Goal: Find specific page/section: Find specific page/section

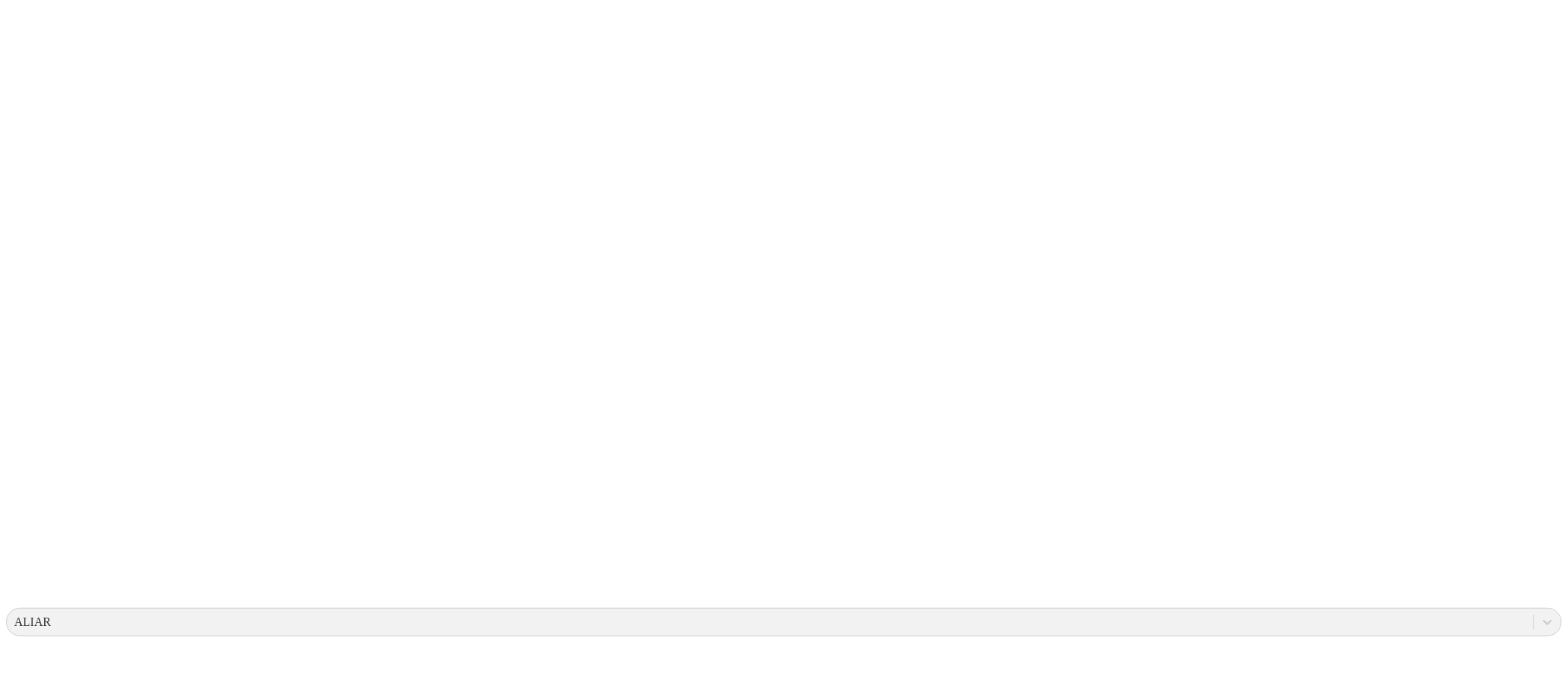
click at [299, 121] on div at bounding box center [782, 348] width 1551 height 697
drag, startPoint x: 280, startPoint y: 116, endPoint x: 270, endPoint y: 116, distance: 10.0
click at [270, 116] on div at bounding box center [782, 348] width 1551 height 697
click at [263, 116] on div at bounding box center [782, 348] width 1551 height 697
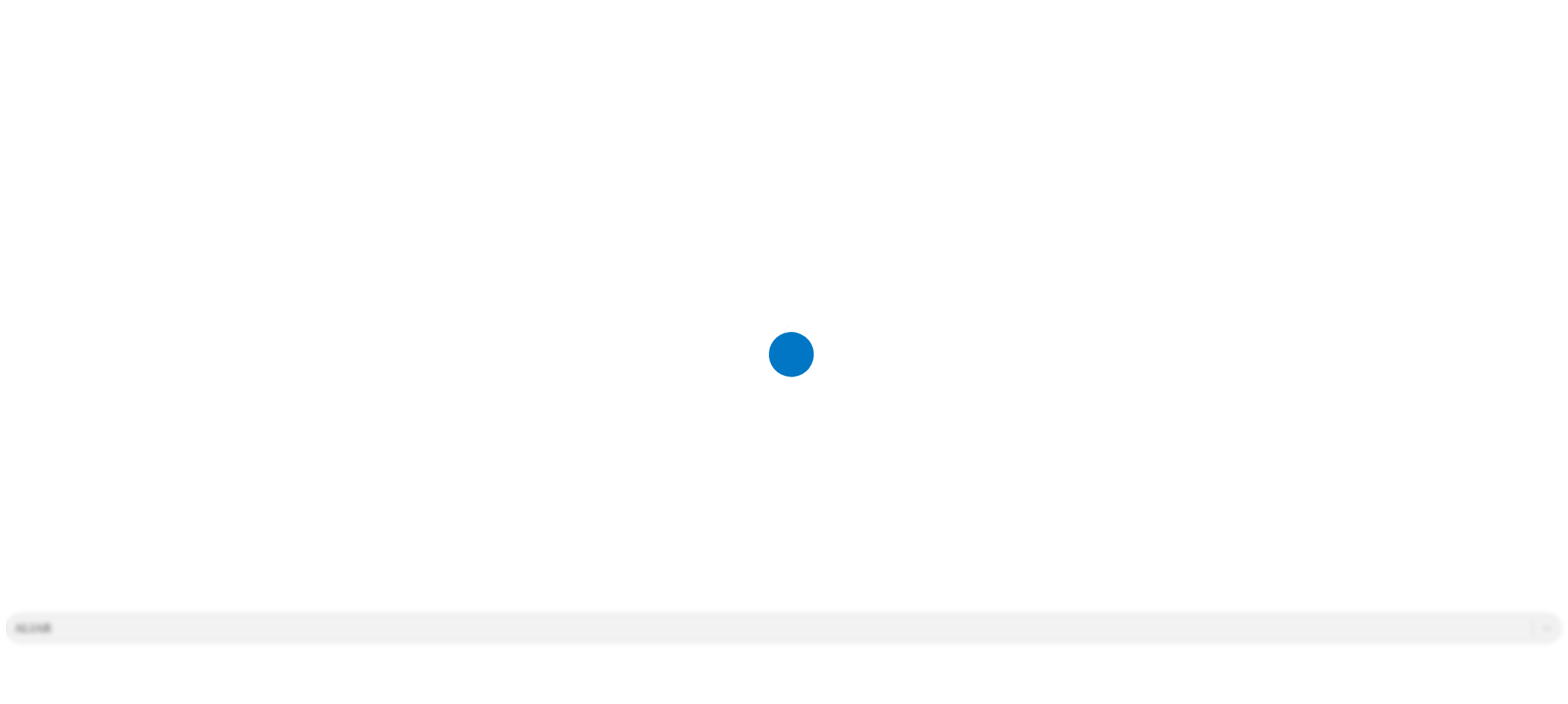
click at [254, 113] on div at bounding box center [790, 352] width 1568 height 704
click at [250, 114] on div at bounding box center [790, 352] width 1568 height 704
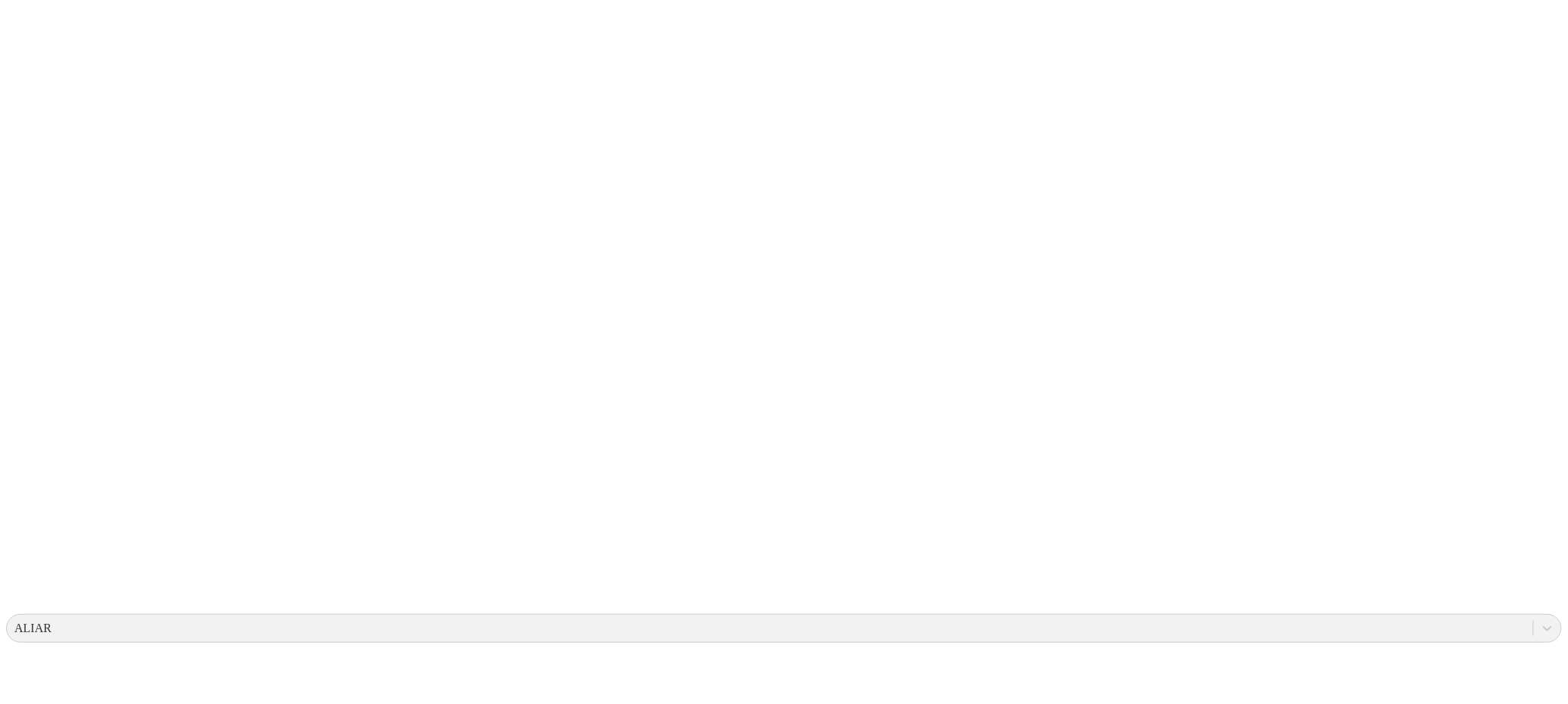
type input "CASCABELES 1"
click at [39, 19] on icon at bounding box center [30, 309] width 47 height 605
click at [17, 19] on icon at bounding box center [30, 309] width 47 height 605
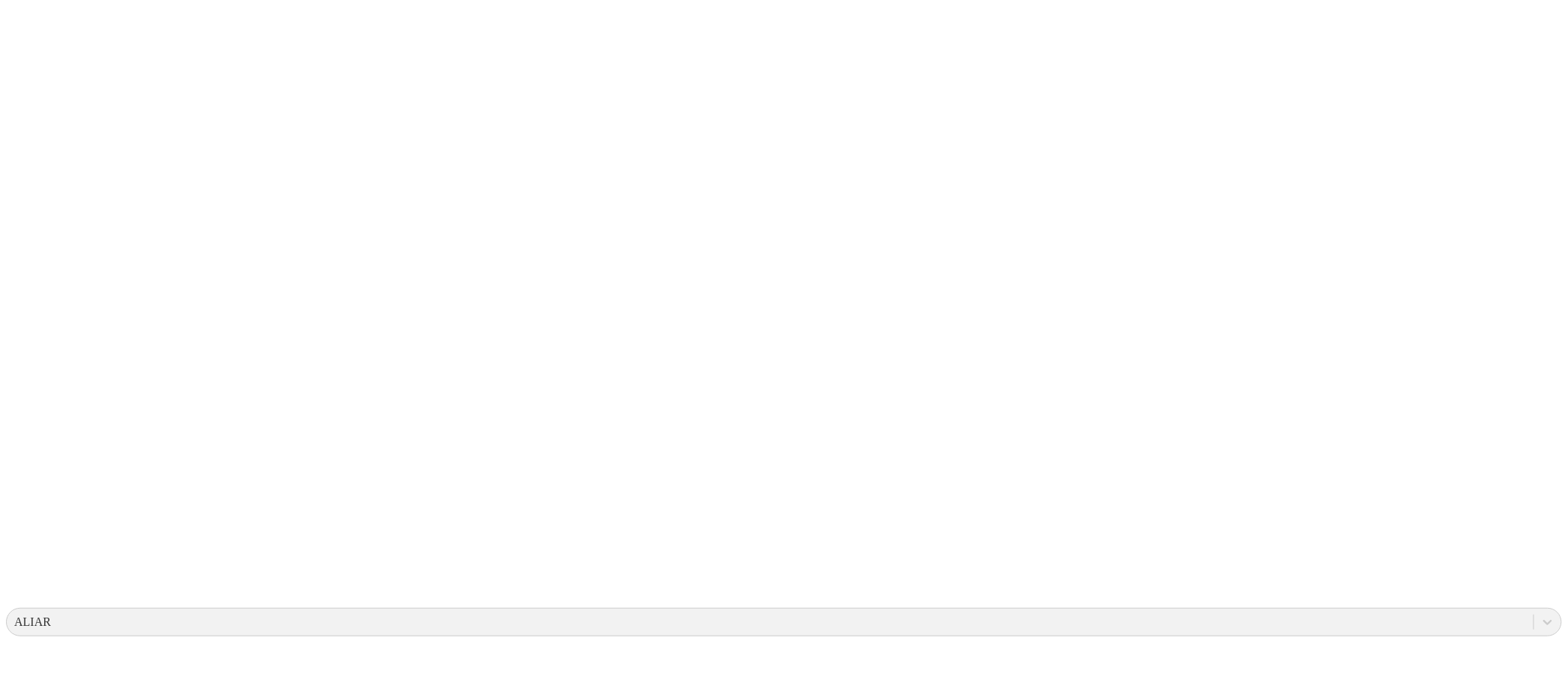
type input "CASCABELES 2"
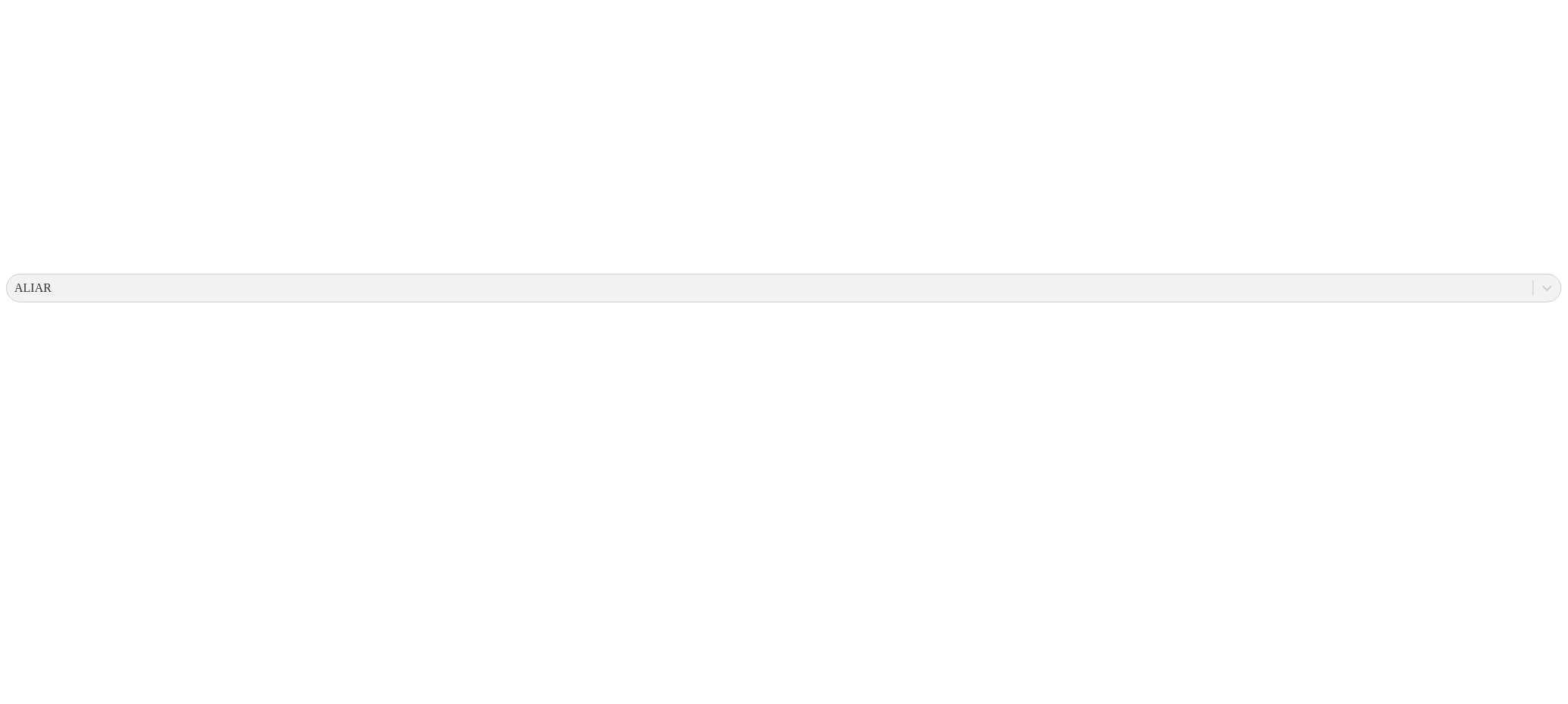
scroll to position [454, 0]
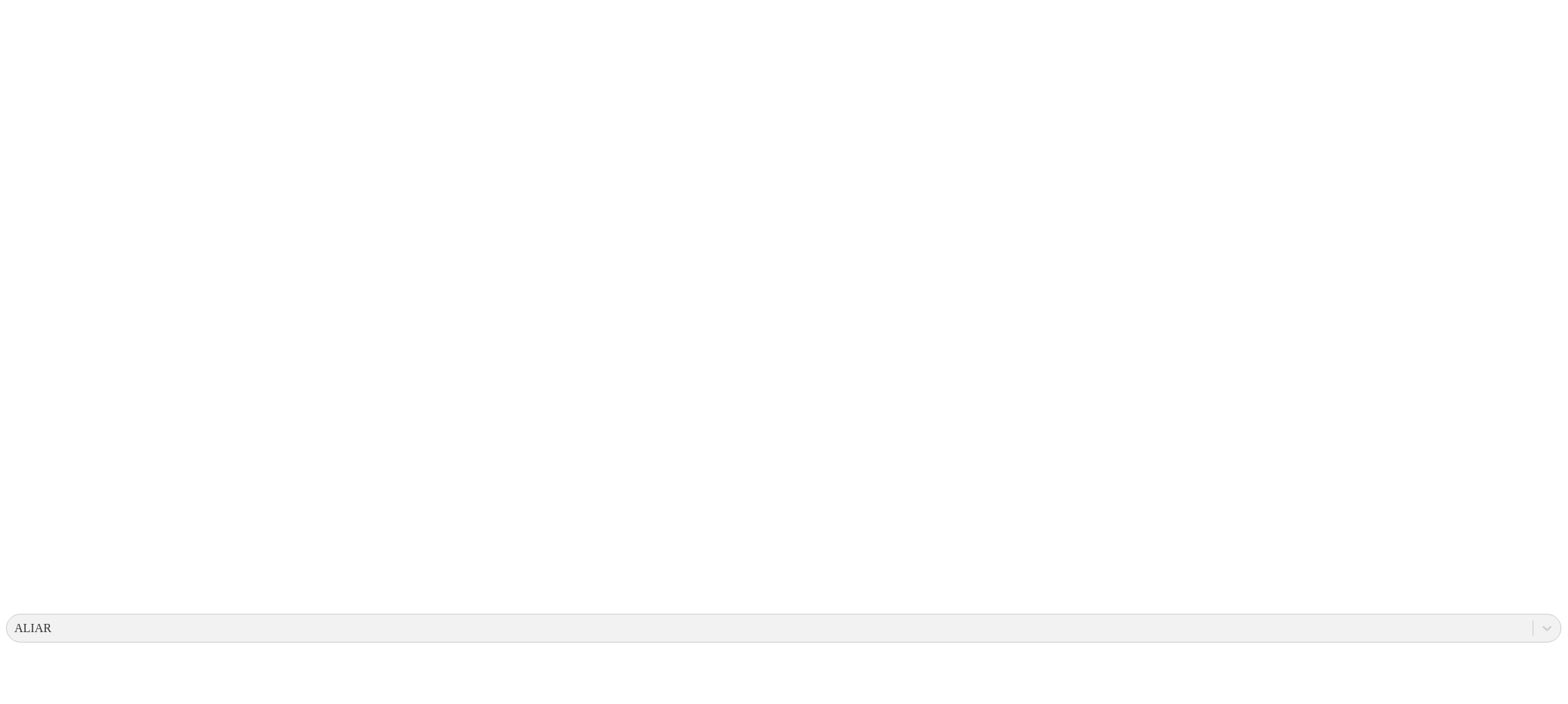
type input "CASCABELES 3"
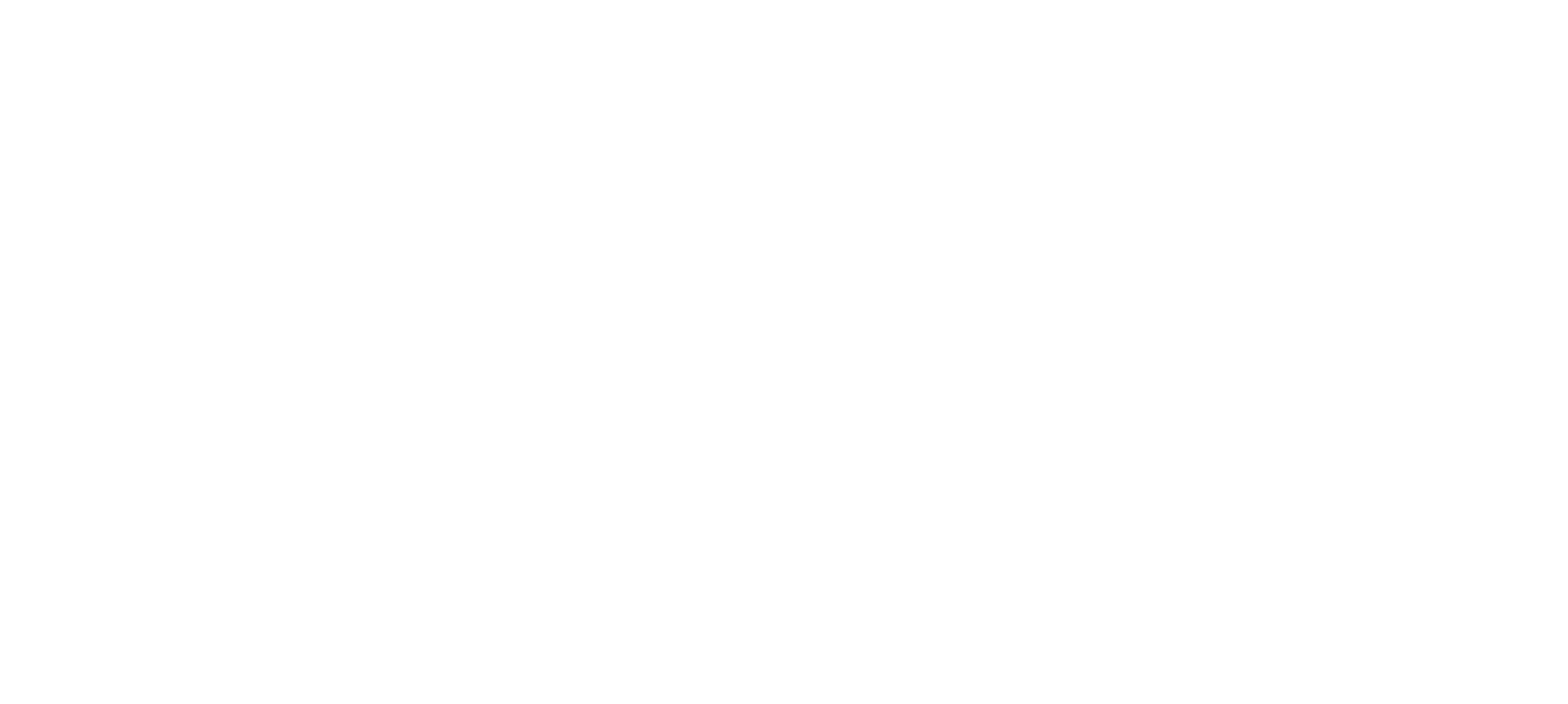
scroll to position [1648, 0]
